Goal: Find specific page/section: Find specific page/section

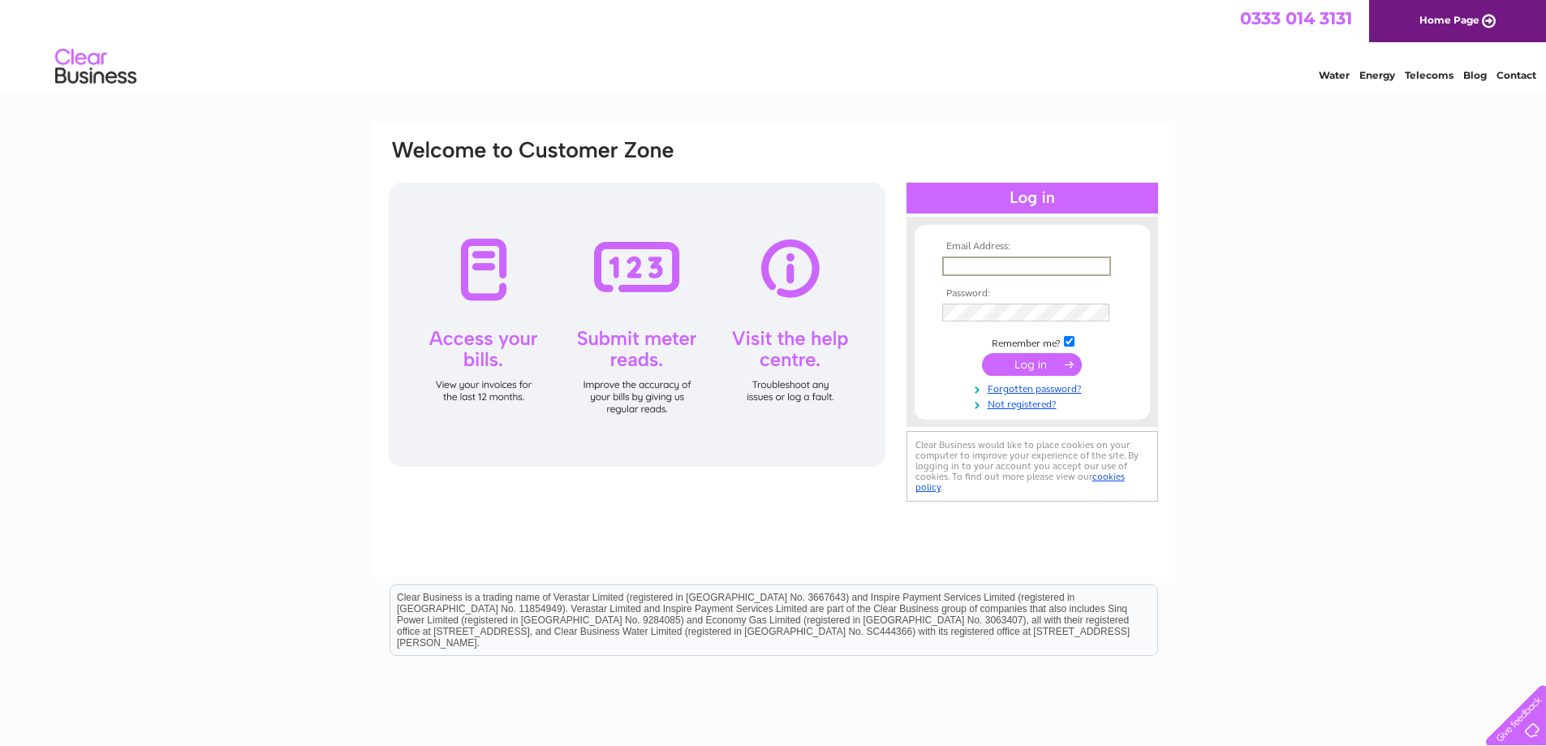
click at [992, 270] on input "text" at bounding box center [1026, 266] width 169 height 19
type input "[EMAIL_ADDRESS][DOMAIN_NAME]"
click at [960, 302] on td at bounding box center [1032, 313] width 188 height 26
click at [1037, 360] on input "submit" at bounding box center [1032, 364] width 100 height 23
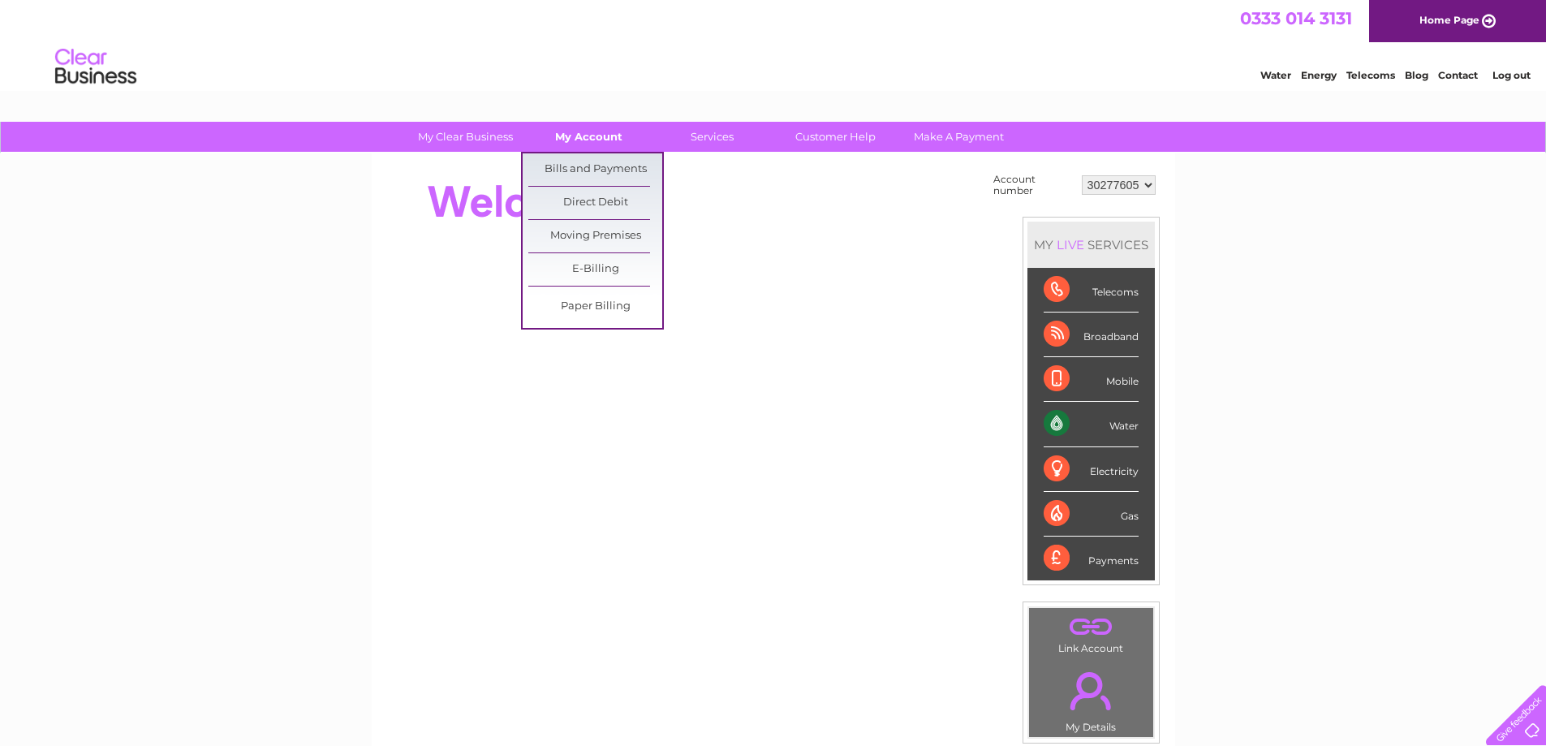
click at [580, 143] on link "My Account" at bounding box center [589, 137] width 134 height 30
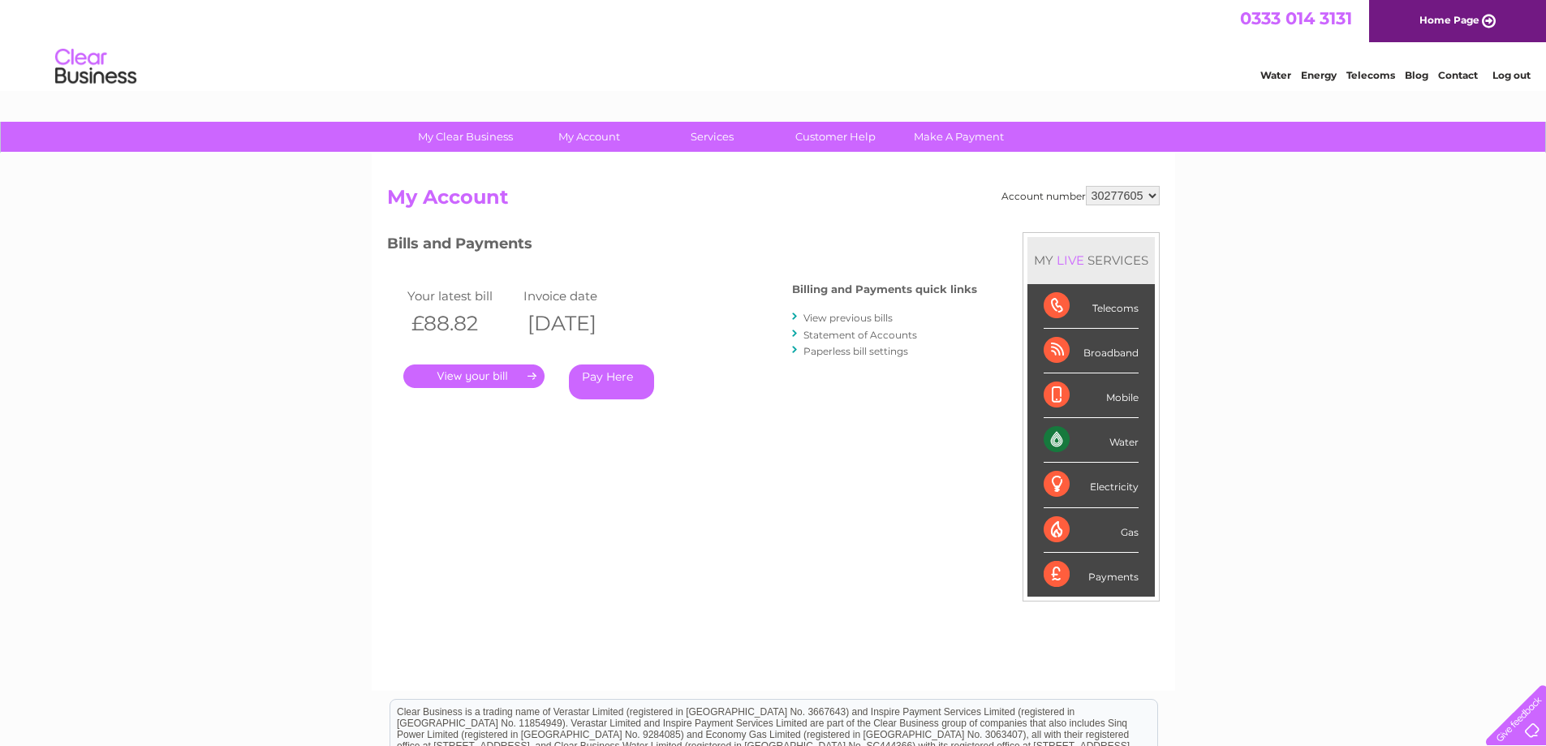
click at [1450, 81] on link "Contact" at bounding box center [1458, 75] width 40 height 12
